Goal: Task Accomplishment & Management: Complete application form

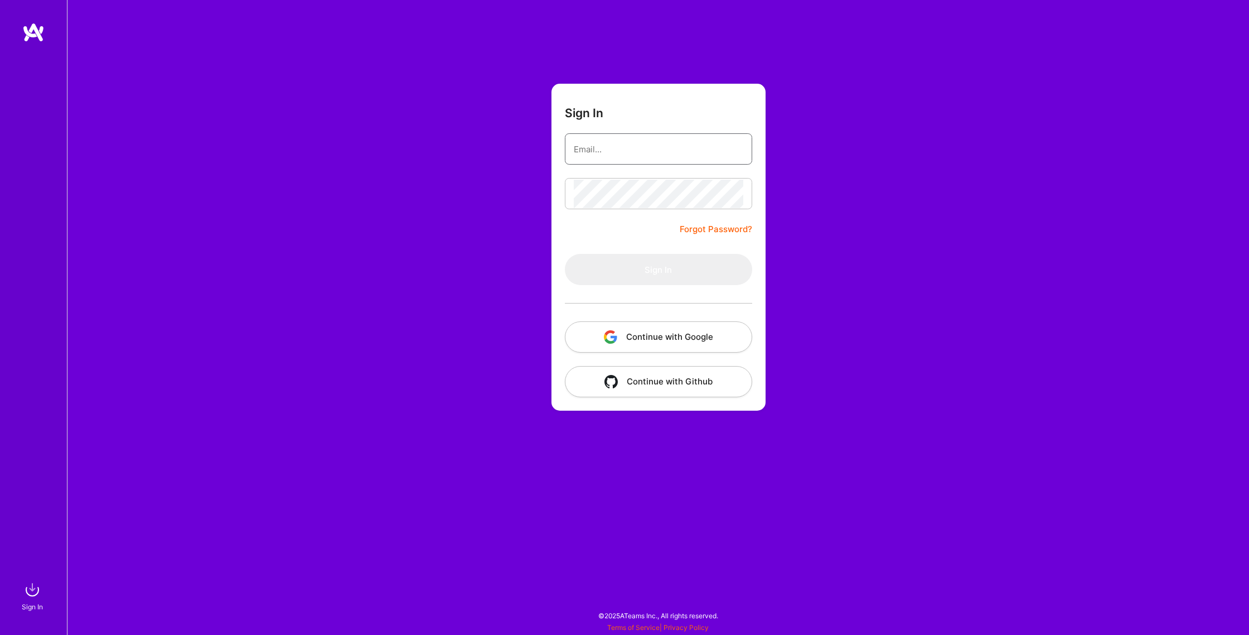
type input "[EMAIL_ADDRESS][DOMAIN_NAME]"
click at [611, 151] on input "[EMAIL_ADDRESS][DOMAIN_NAME]" at bounding box center [659, 149] width 170 height 28
click at [606, 274] on button "Sign In" at bounding box center [658, 269] width 187 height 31
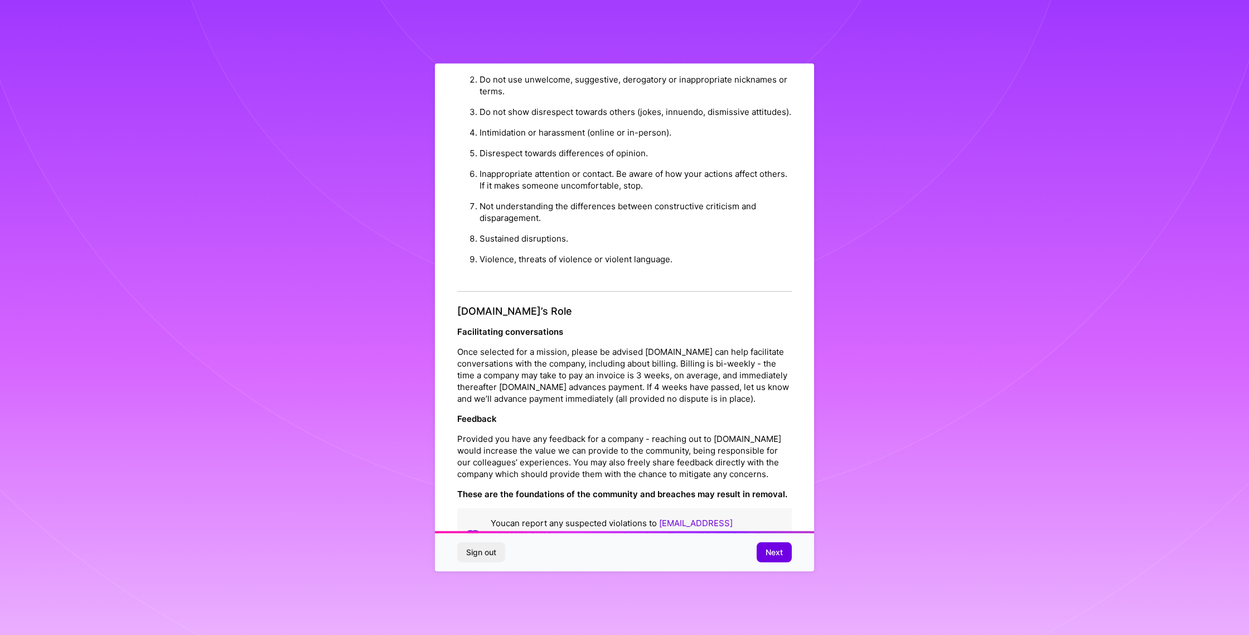
scroll to position [26, 0]
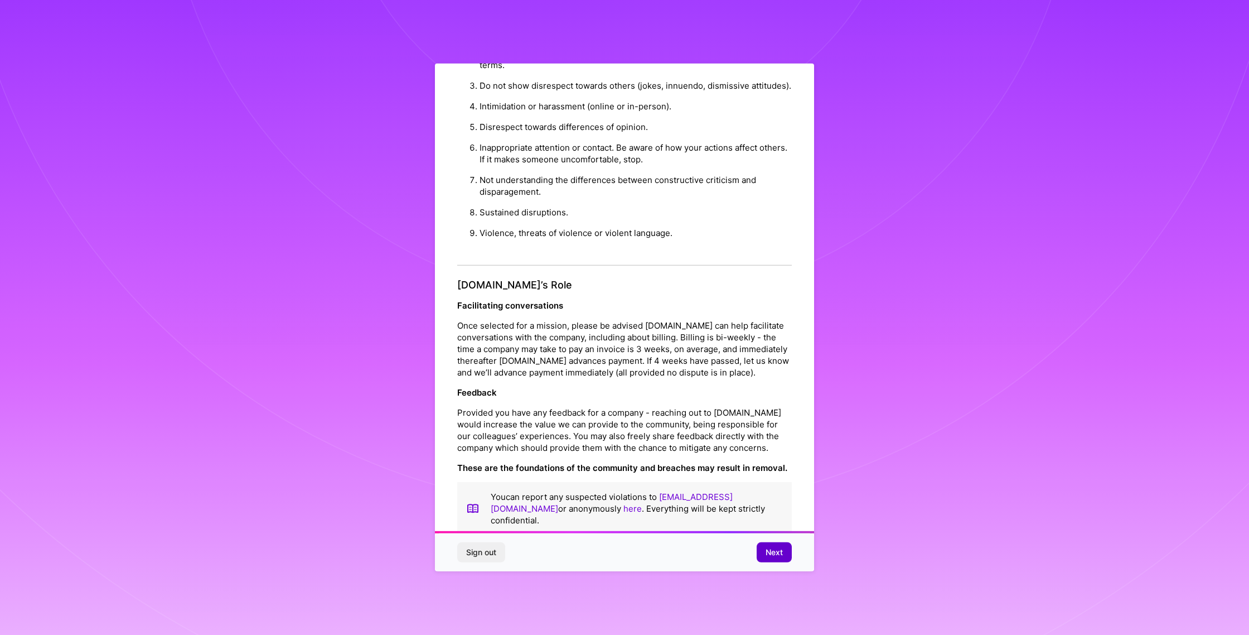
click at [772, 558] on button "Next" at bounding box center [774, 552] width 35 height 20
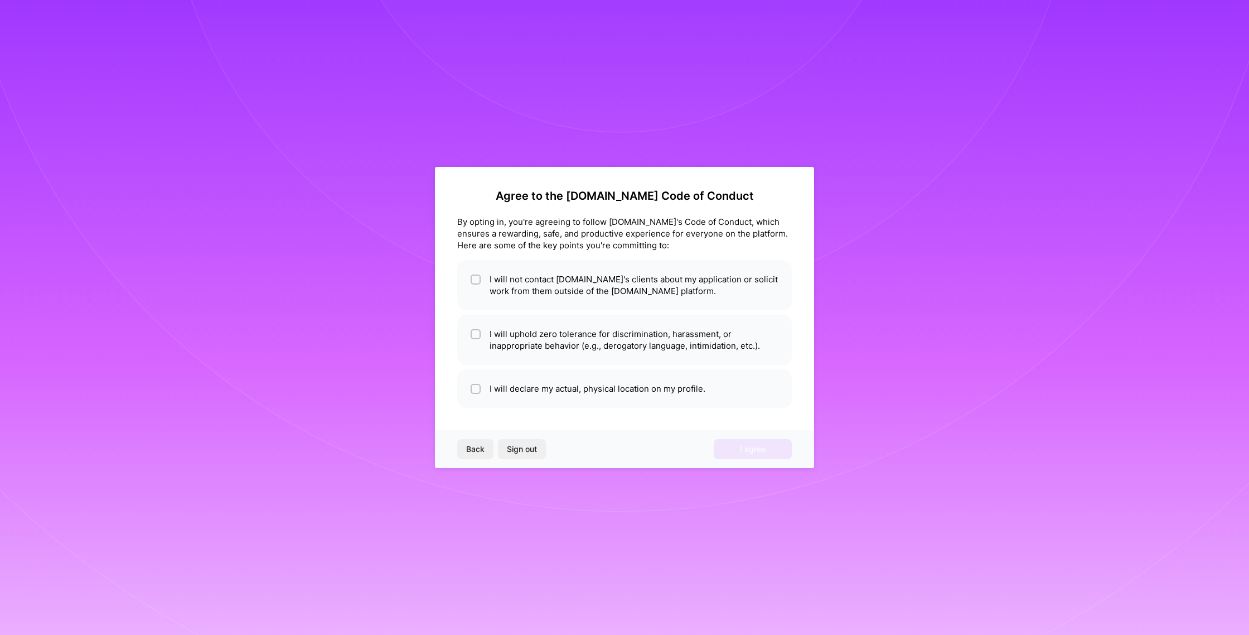
scroll to position [0, 0]
click at [473, 277] on input "checkbox" at bounding box center [477, 280] width 8 height 8
checkbox input "true"
click at [474, 333] on input "checkbox" at bounding box center [477, 335] width 8 height 8
checkbox input "true"
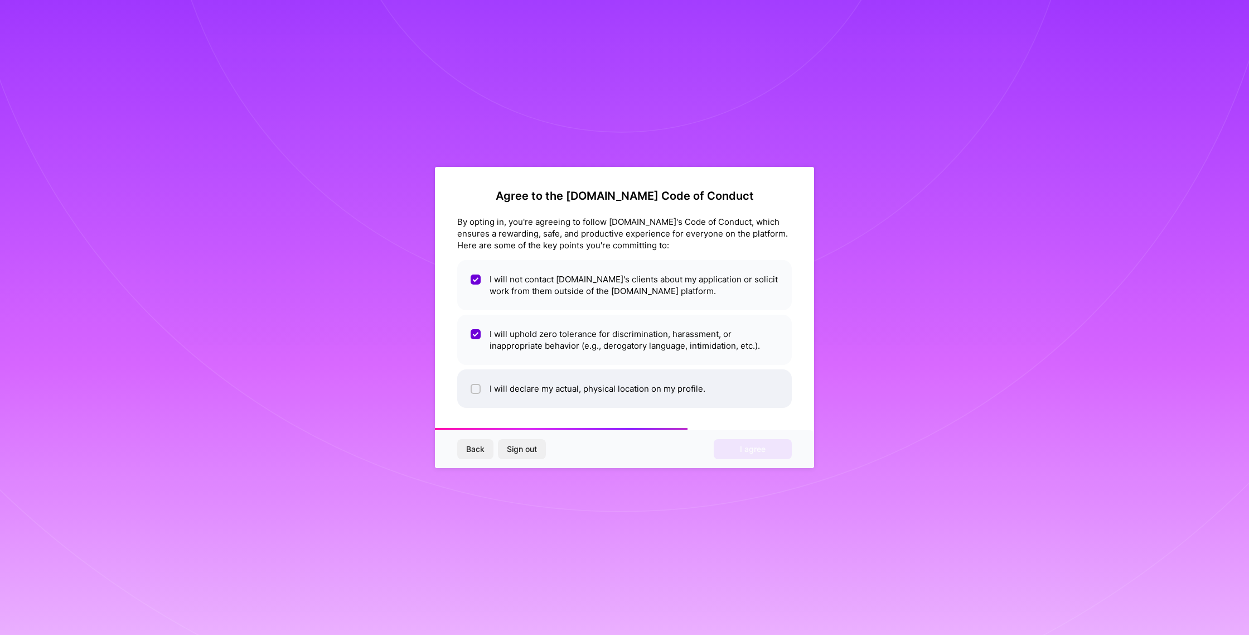
click at [472, 390] on div at bounding box center [476, 389] width 10 height 10
checkbox input "true"
click at [762, 451] on span "I agree" at bounding box center [753, 448] width 26 height 11
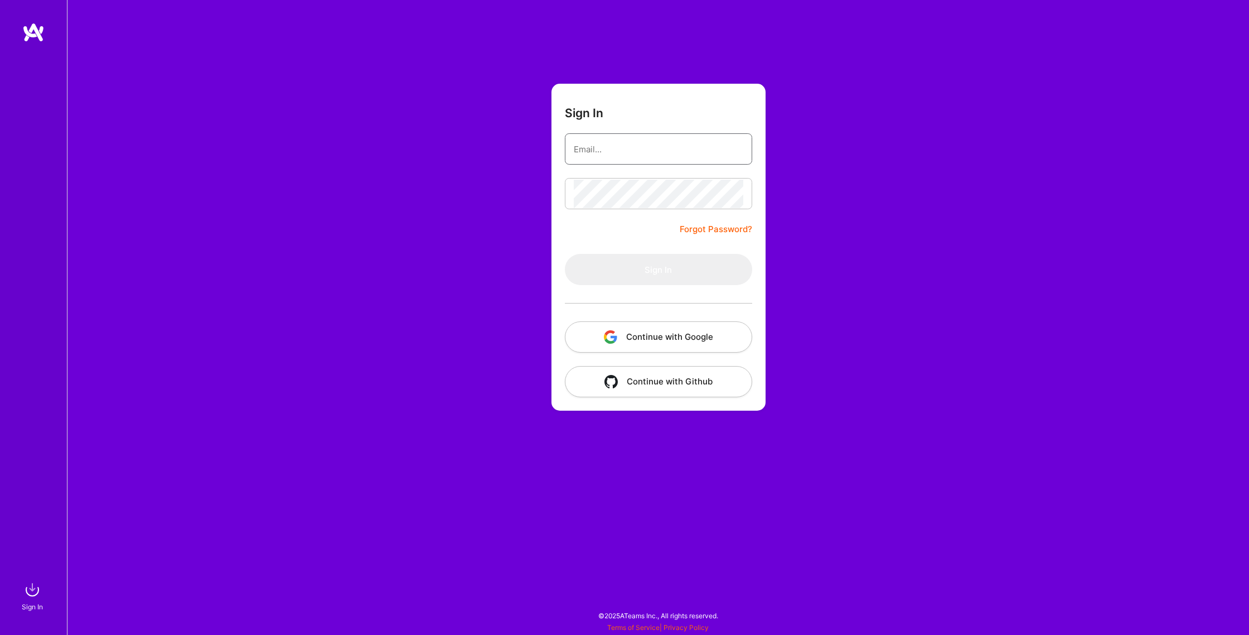
type input "[EMAIL_ADDRESS][DOMAIN_NAME]"
click at [637, 275] on button "Sign In" at bounding box center [658, 269] width 187 height 31
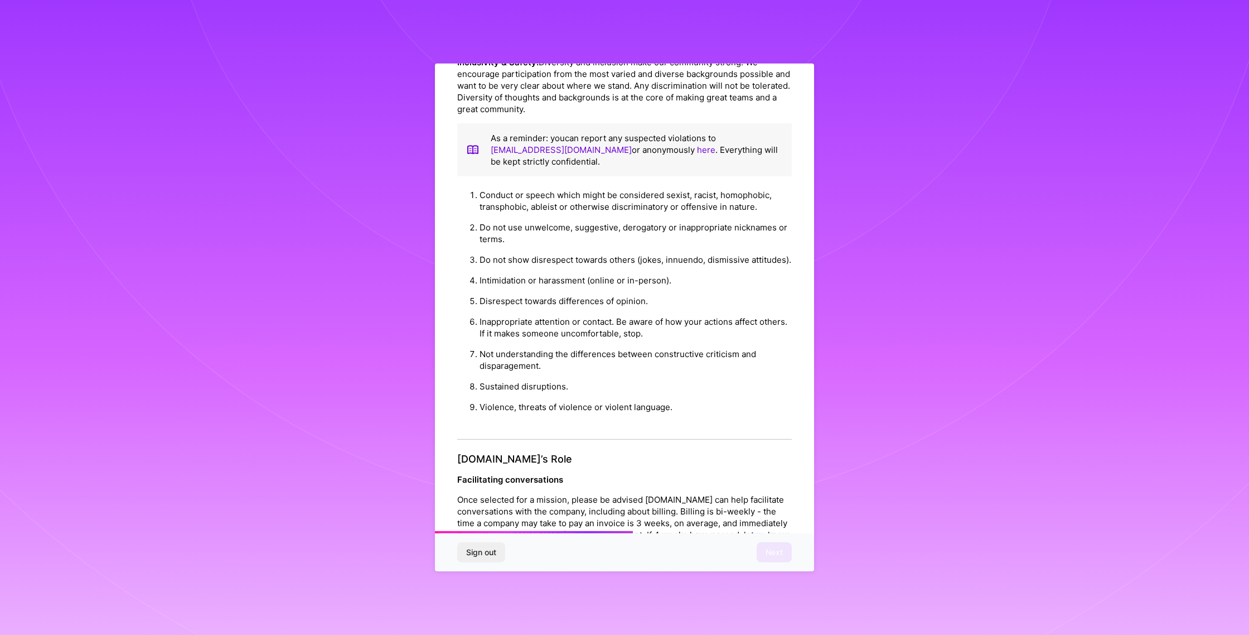
scroll to position [1000, 0]
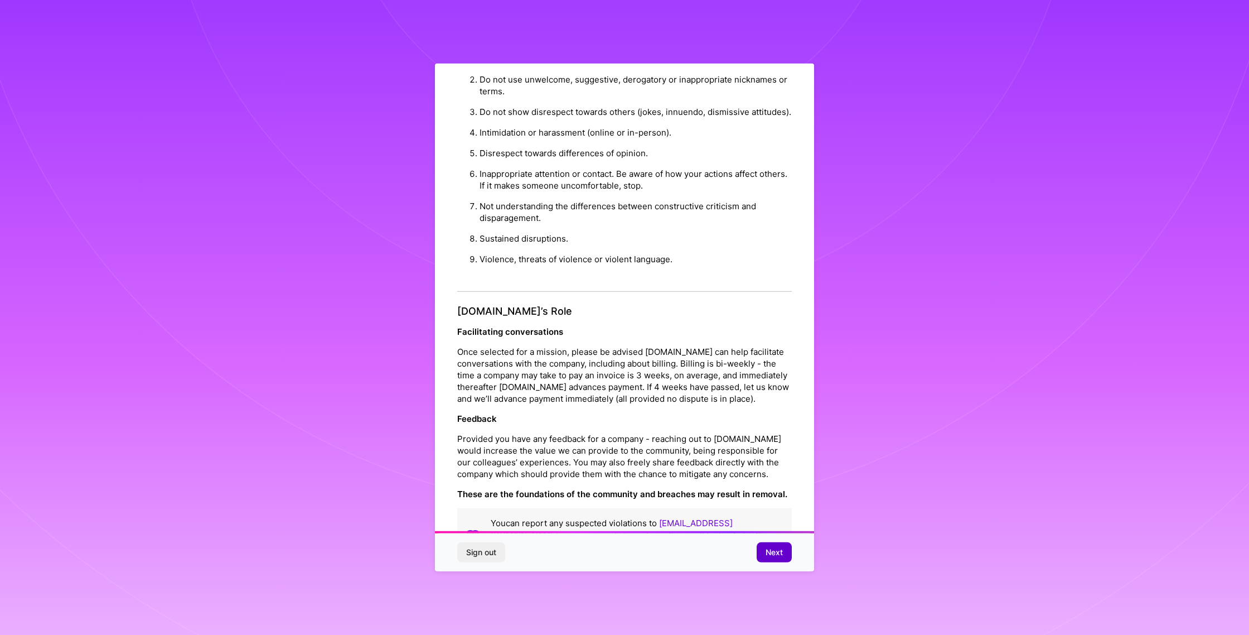
click at [766, 554] on span "Next" at bounding box center [774, 551] width 17 height 11
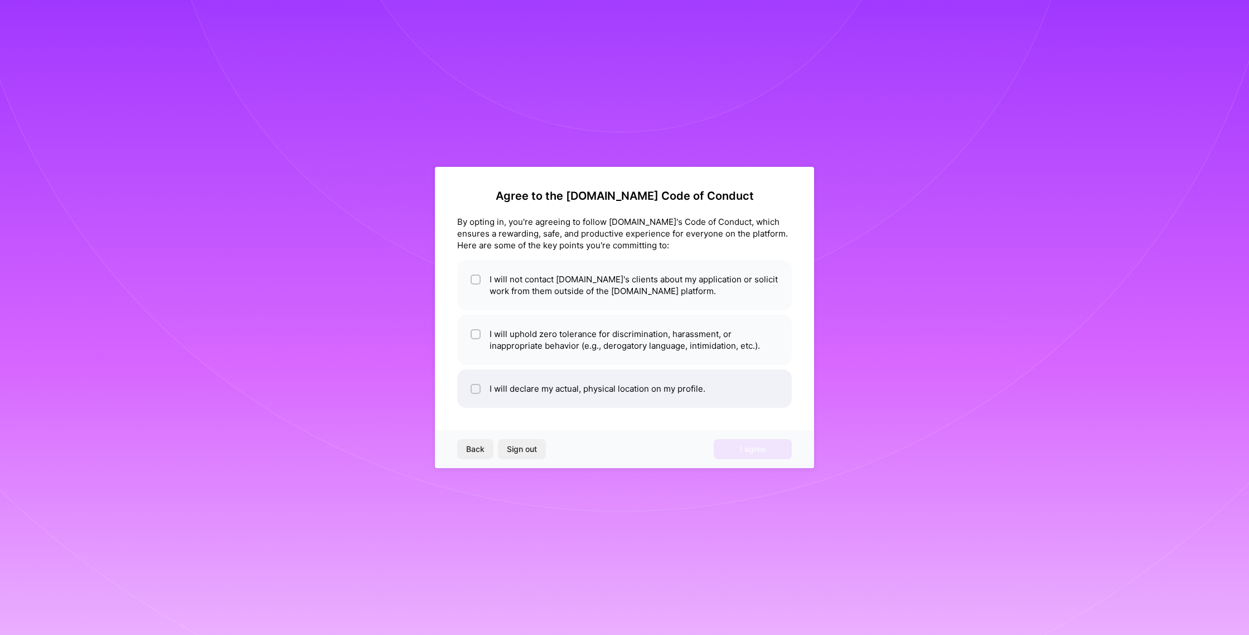
click at [539, 394] on li "I will declare my actual, physical location on my profile." at bounding box center [624, 388] width 335 height 38
checkbox input "true"
click at [541, 336] on li "I will uphold zero tolerance for discrimination, harassment, or inappropriate b…" at bounding box center [624, 340] width 335 height 50
checkbox input "true"
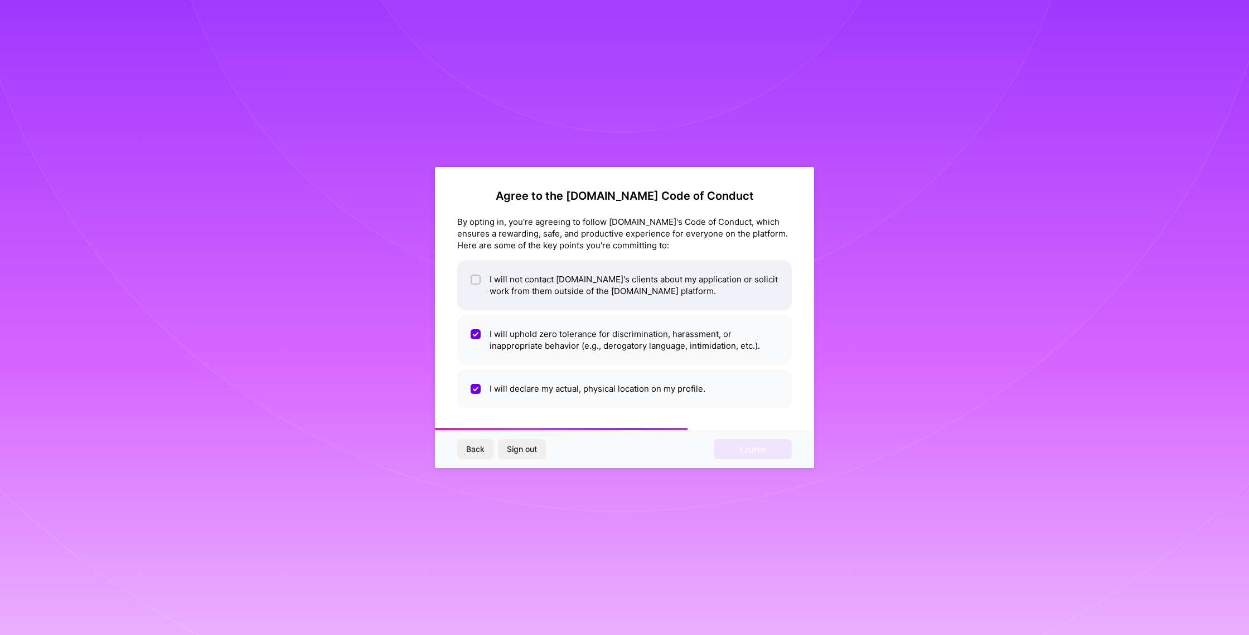
click at [552, 282] on li "I will not contact [DOMAIN_NAME]'s clients about my application or solicit work…" at bounding box center [624, 285] width 335 height 50
checkbox input "true"
click at [732, 448] on button "I agree" at bounding box center [753, 449] width 78 height 20
